Goal: Find specific page/section: Find specific page/section

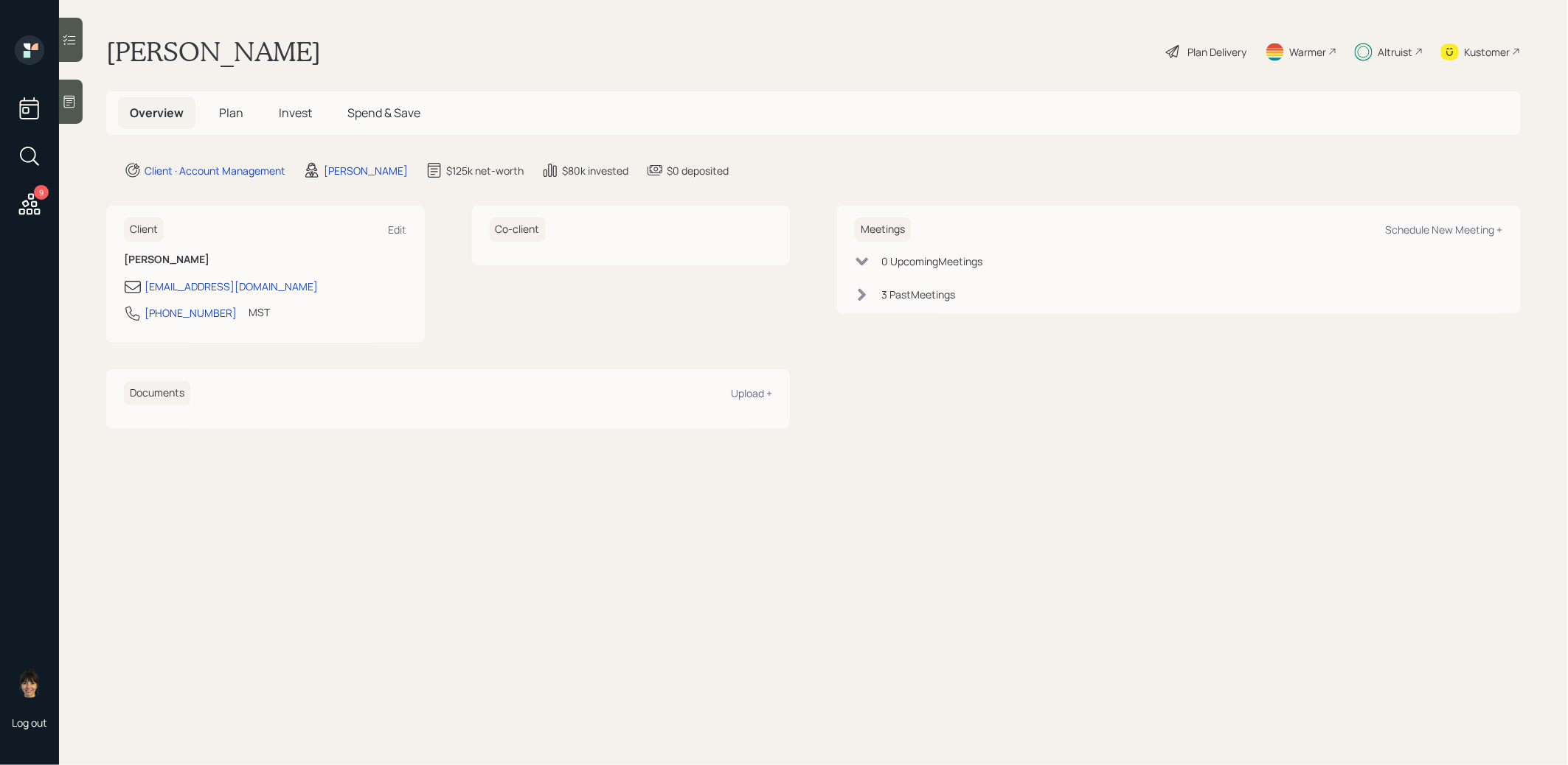
click at [24, 152] on icon at bounding box center [29, 156] width 27 height 27
click at [574, 120] on input "cook" at bounding box center [783, 122] width 443 height 31
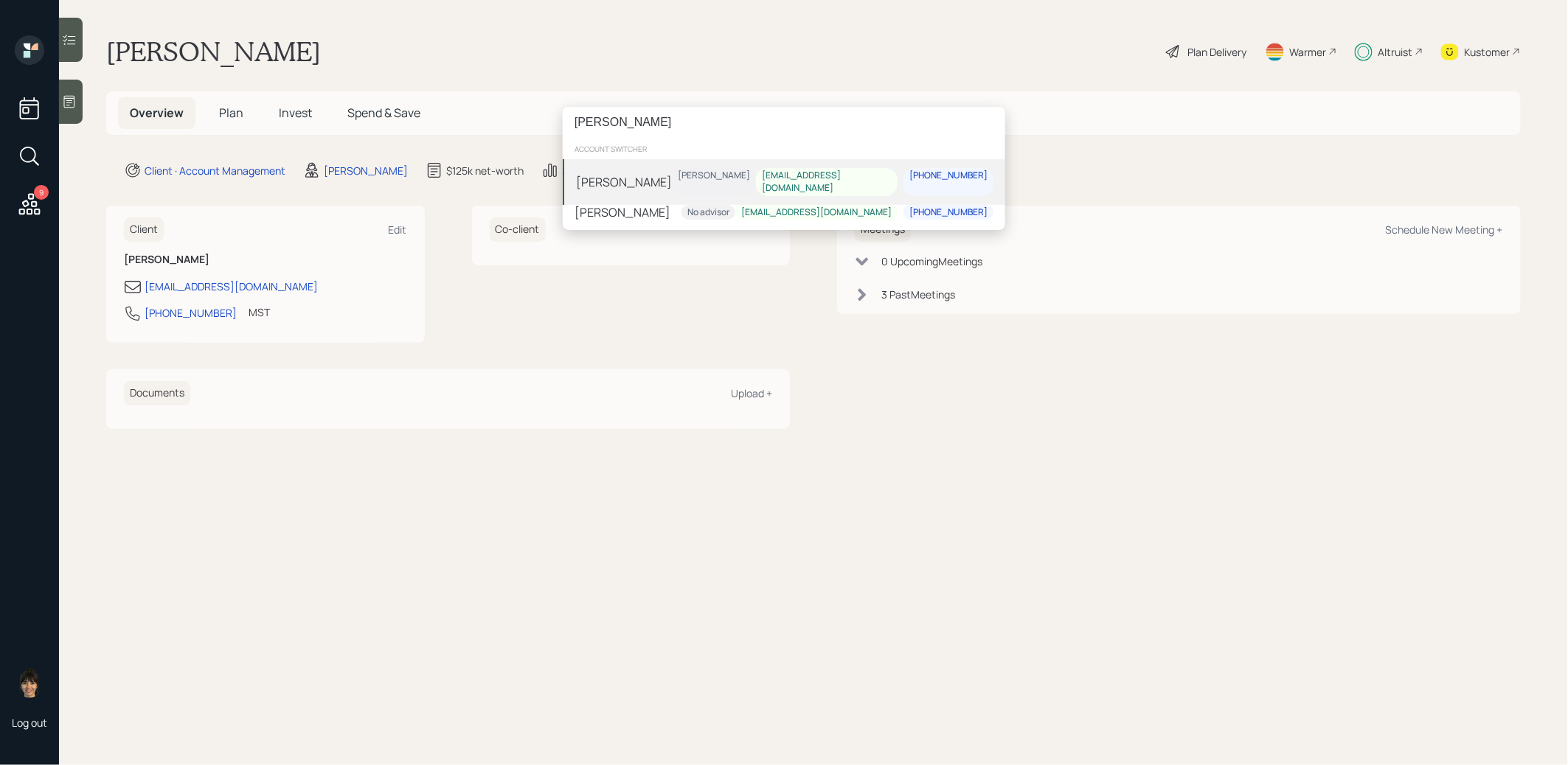
type input "cheryl cook"
click at [726, 182] on div "Cheryl Cook Treva Nostdahl cher2482@icloud.com 210-323-3097" at bounding box center [783, 182] width 443 height 46
